Goal: Task Accomplishment & Management: Use online tool/utility

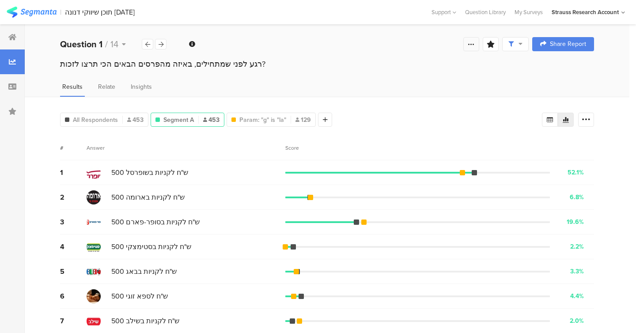
click at [470, 48] on div at bounding box center [471, 44] width 16 height 14
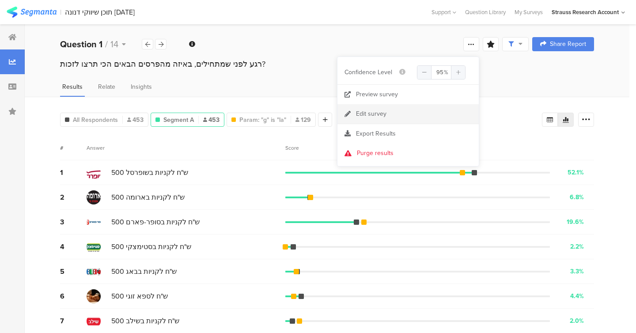
click at [414, 113] on link "Edit survey" at bounding box center [407, 113] width 141 height 19
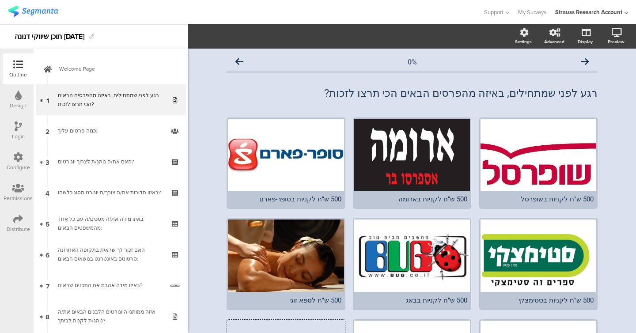
click at [20, 224] on div at bounding box center [18, 219] width 10 height 11
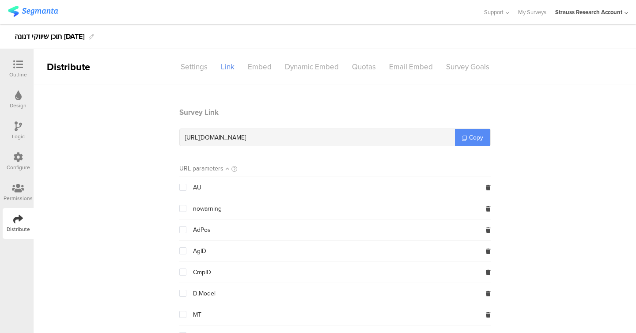
click at [471, 138] on span "Copy" at bounding box center [476, 137] width 14 height 9
